Goal: Information Seeking & Learning: Find specific fact

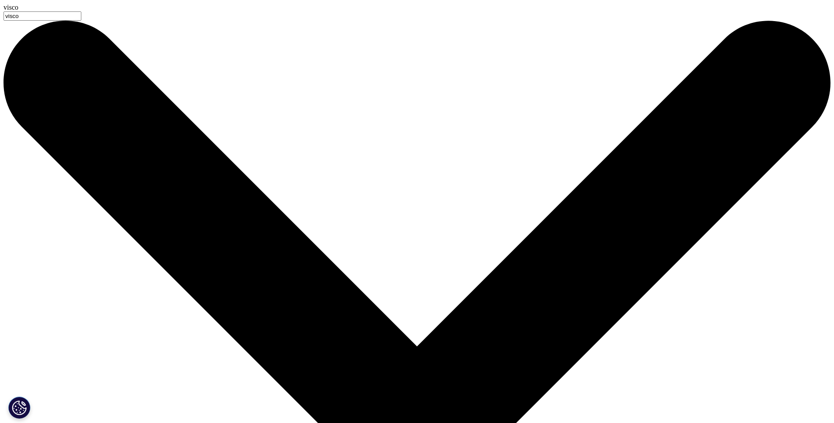
paste input "viscosupplementation"
drag, startPoint x: 363, startPoint y: 71, endPoint x: -2, endPoint y: 66, distance: 365.2
paste input "To find"
type input "viscosupplementation"
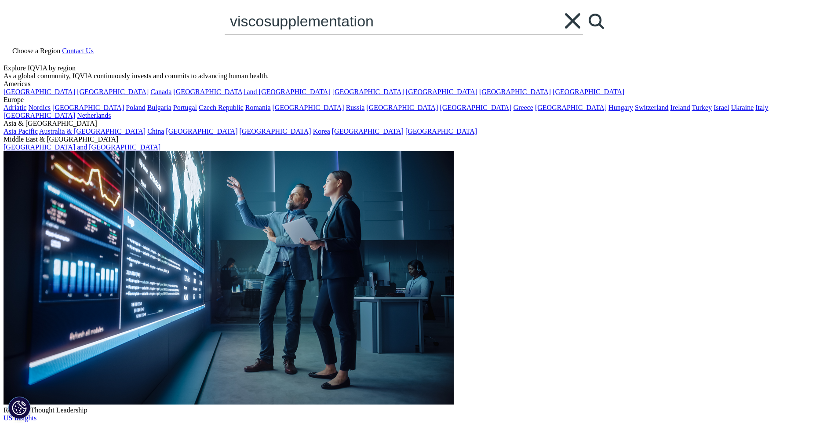
click at [583, 34] on link "Search Loading" at bounding box center [596, 21] width 26 height 26
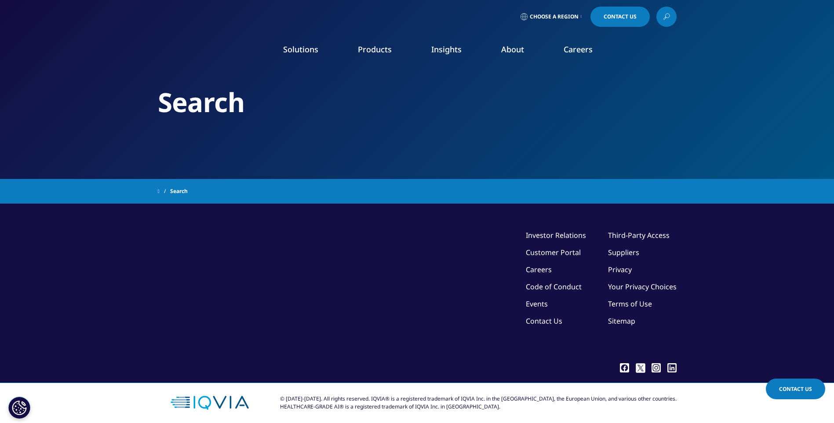
type input "viscosupplementation"
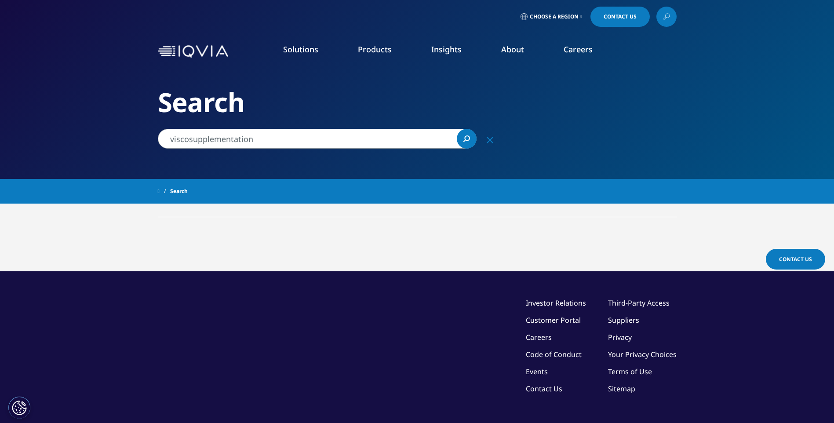
drag, startPoint x: 269, startPoint y: 134, endPoint x: 134, endPoint y: 134, distance: 135.8
click at [134, 134] on div "Clear Search Loading Choose a Region Contact Us" at bounding box center [417, 248] width 834 height 497
click at [258, 142] on input "viscosupplementation" at bounding box center [317, 139] width 319 height 20
drag, startPoint x: 253, startPoint y: 140, endPoint x: 152, endPoint y: 135, distance: 101.6
click at [152, 135] on div "Clear Search Loading Choose a Region Contact Us" at bounding box center [417, 248] width 834 height 497
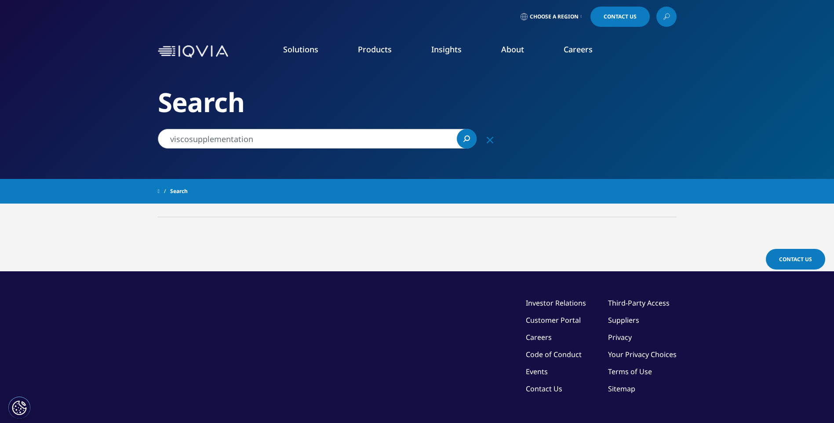
drag, startPoint x: 265, startPoint y: 142, endPoint x: 204, endPoint y: 138, distance: 61.2
click at [204, 138] on input "viscosupplementation" at bounding box center [317, 139] width 319 height 20
type input "v"
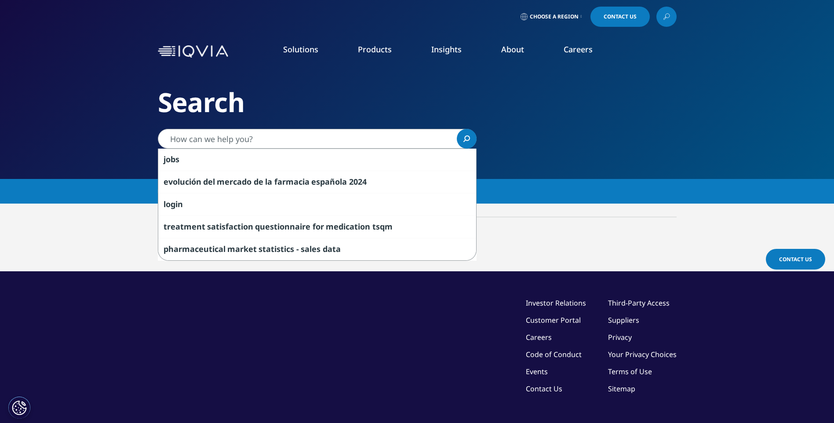
paste input "viscosuplementación"
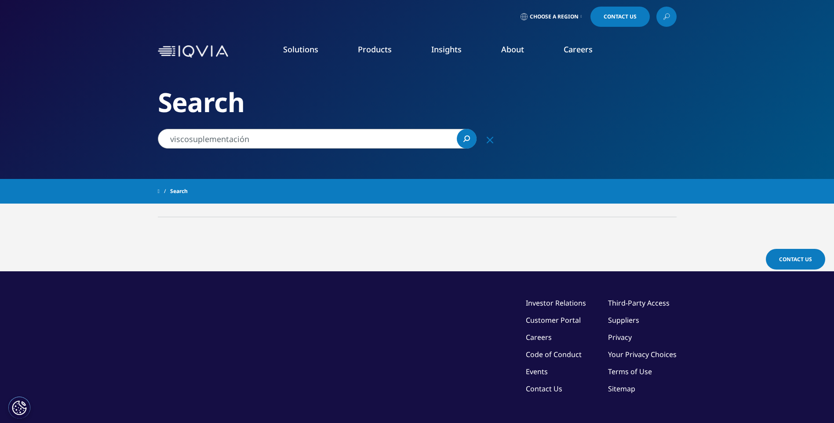
type input "viscosuplementación"
click at [470, 142] on link "Search Loading" at bounding box center [467, 139] width 20 height 20
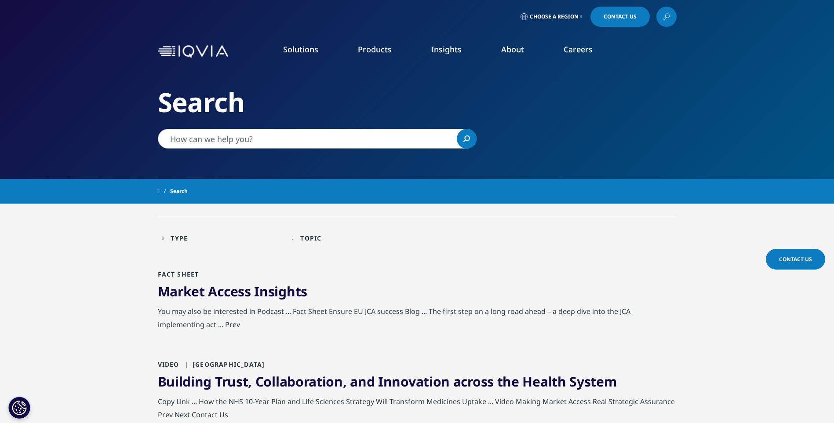
type input "viscosupplementation"
click at [555, 19] on span "Choose a Region" at bounding box center [554, 16] width 49 height 7
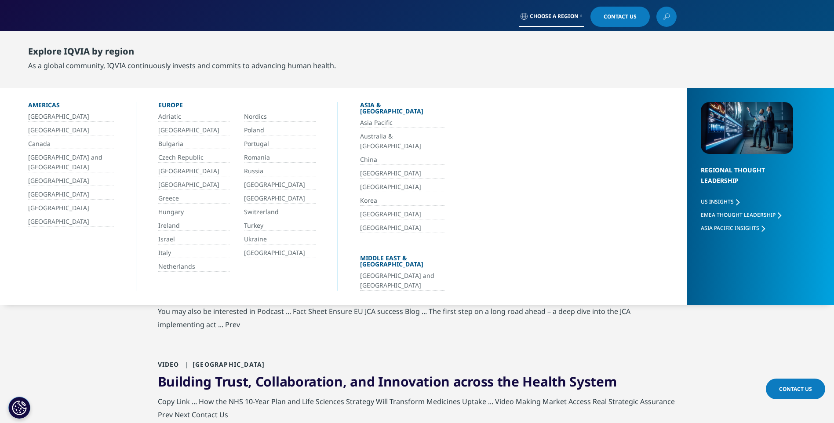
click at [50, 111] on div "Americas" at bounding box center [71, 107] width 86 height 10
click at [50, 114] on link "[GEOGRAPHIC_DATA]" at bounding box center [71, 117] width 86 height 10
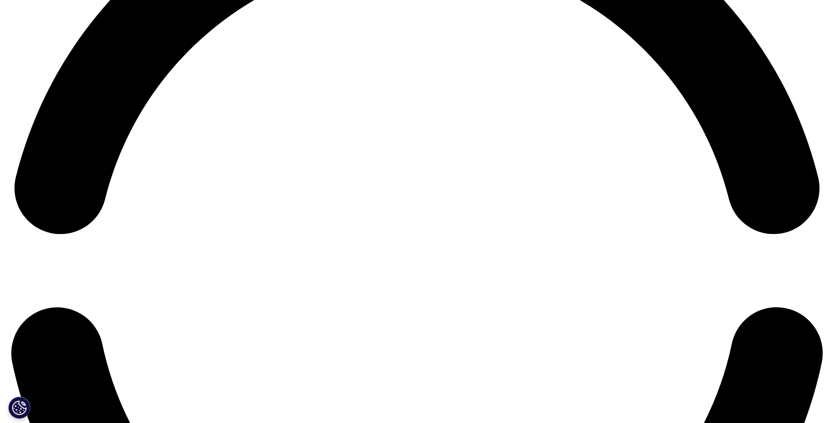
scroll to position [1846, 0]
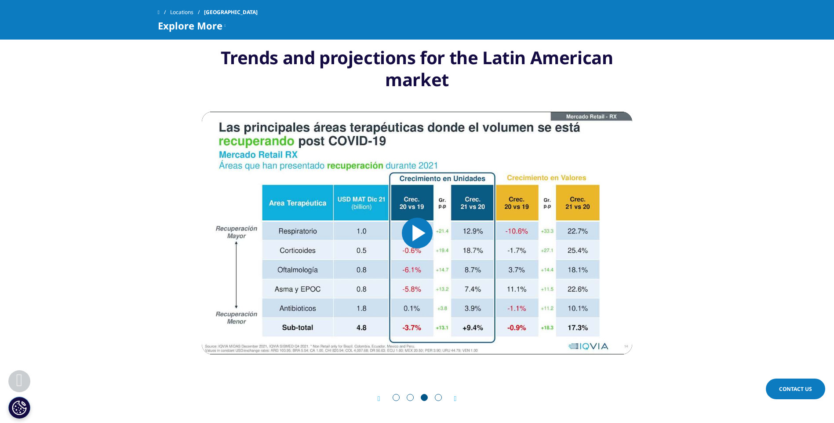
click at [454, 385] on div "Prev Next" at bounding box center [417, 398] width 430 height 26
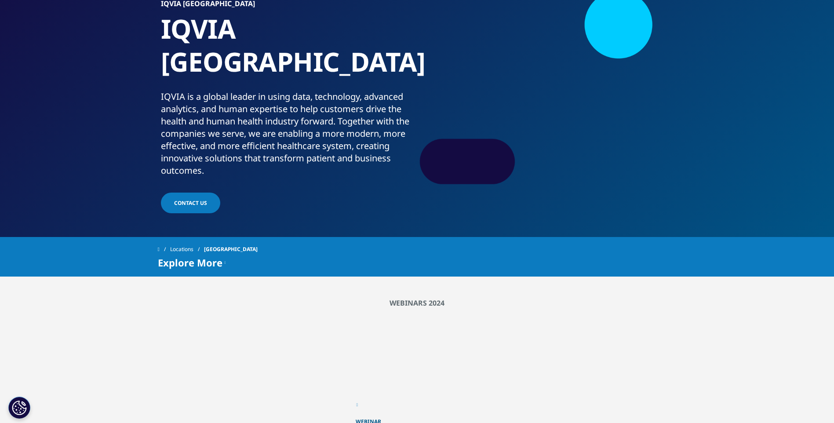
scroll to position [0, 0]
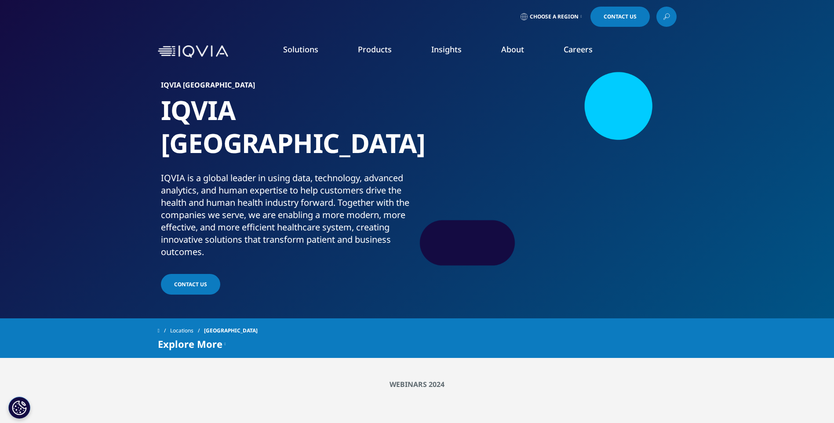
click at [728, 259] on section "IQVIA Argentina IQVIA Argentina IQVIA is a global leader in using data, technol…" at bounding box center [417, 159] width 834 height 318
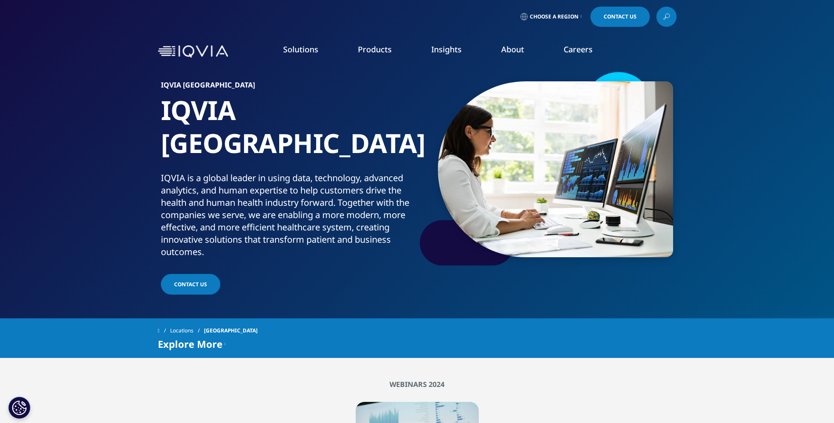
click at [199, 280] on span "Contact us" at bounding box center [190, 283] width 33 height 7
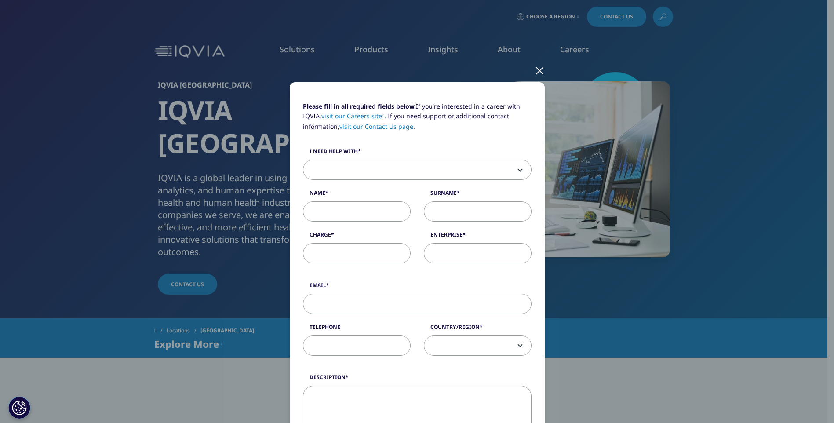
click at [536, 72] on div at bounding box center [539, 70] width 10 height 24
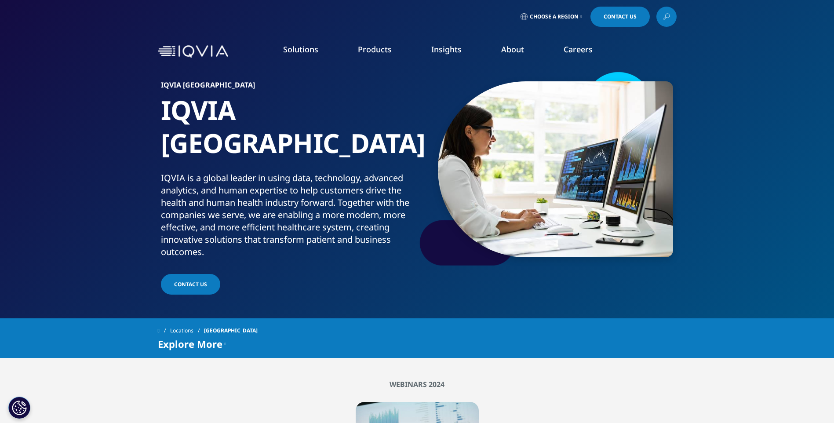
click at [185, 280] on span "Contact us" at bounding box center [190, 283] width 33 height 7
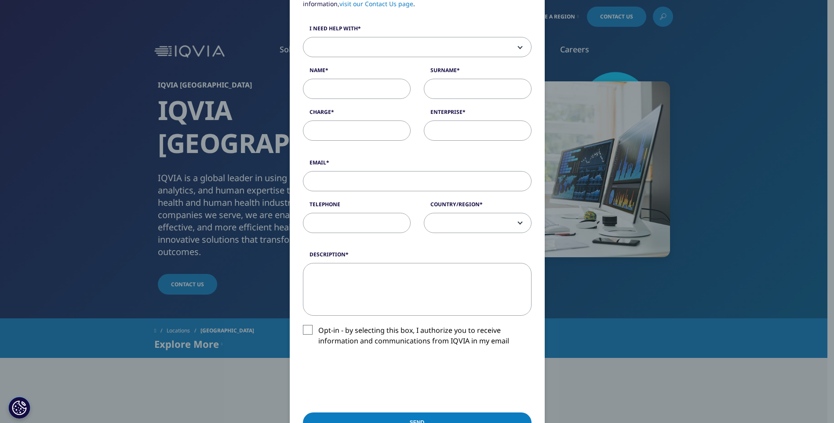
scroll to position [88, 0]
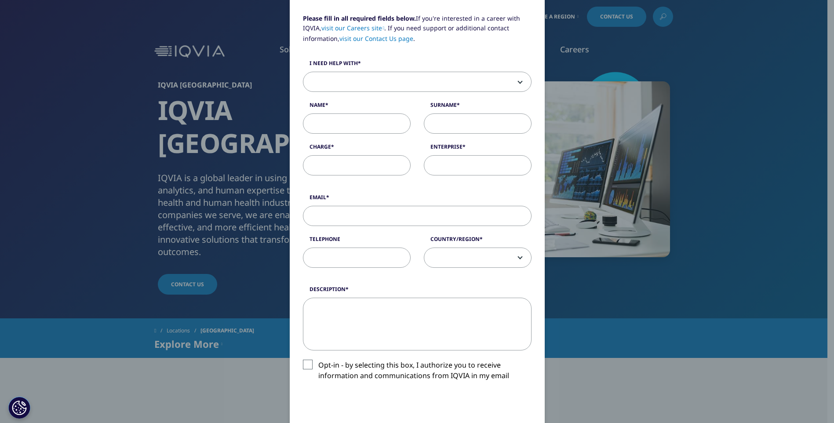
click at [598, 342] on div "Please fill in all required fields below. If you're interested in a career with…" at bounding box center [417, 283] width 519 height 743
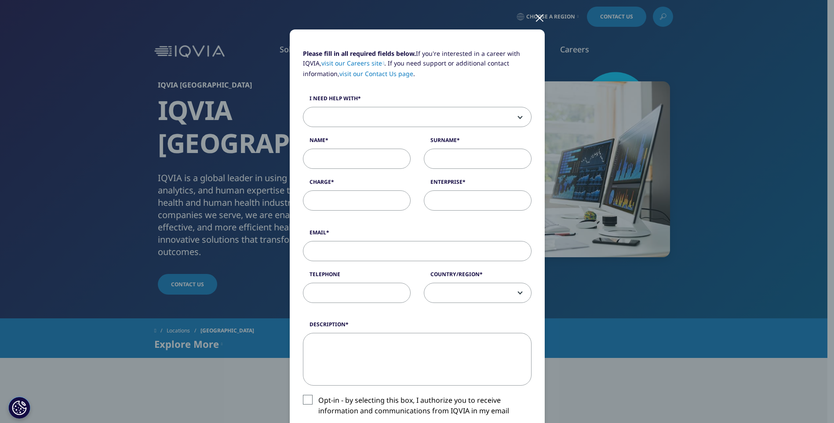
scroll to position [0, 0]
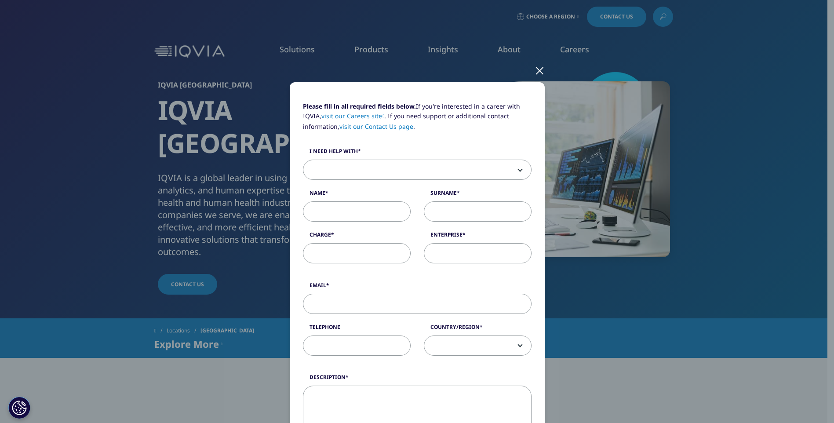
click at [534, 73] on div at bounding box center [539, 70] width 10 height 24
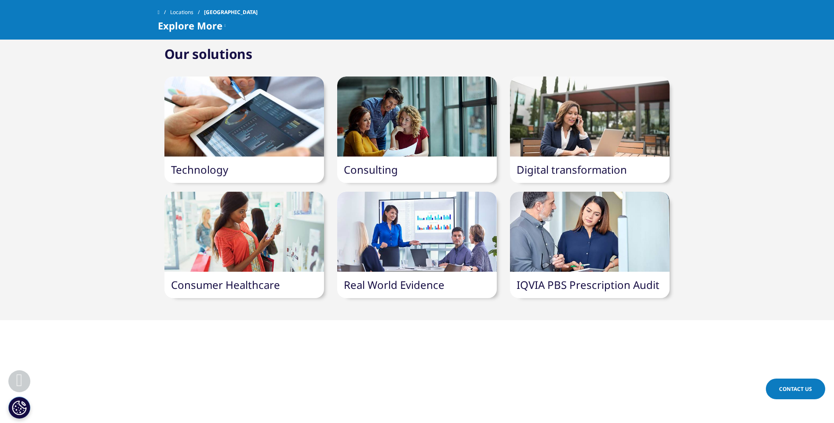
scroll to position [1538, 0]
